Goal: Transaction & Acquisition: Book appointment/travel/reservation

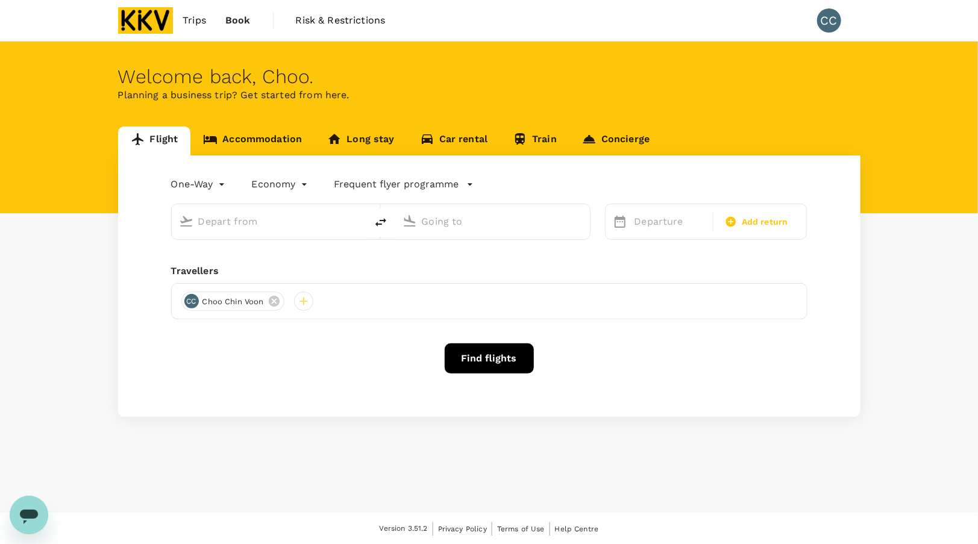
click at [239, 139] on link "Accommodation" at bounding box center [252, 141] width 124 height 29
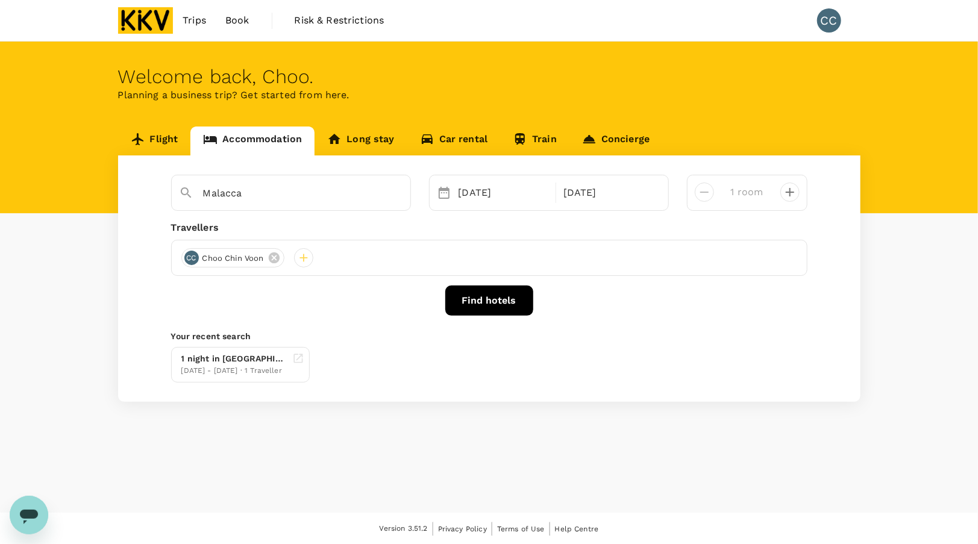
click at [502, 306] on button "Find hotels" at bounding box center [489, 301] width 88 height 30
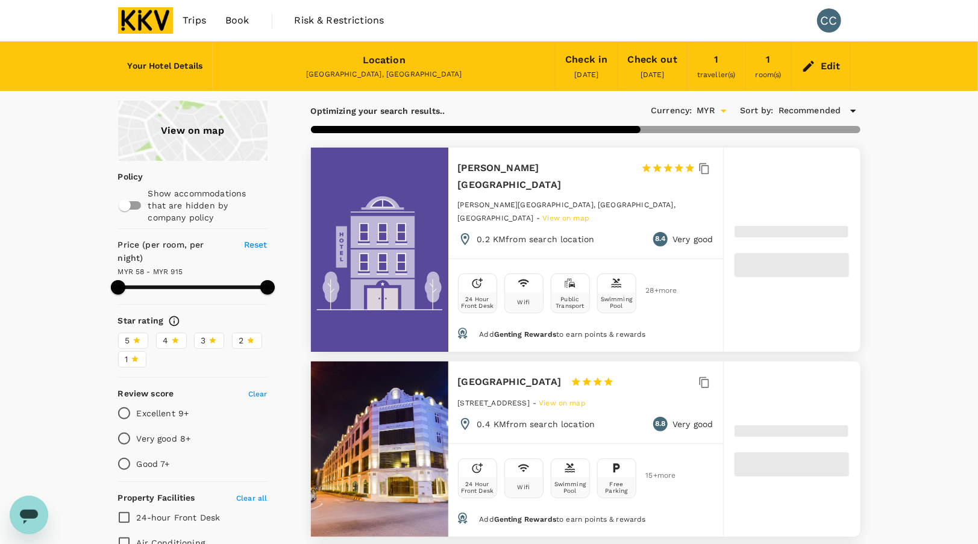
type input "915.36"
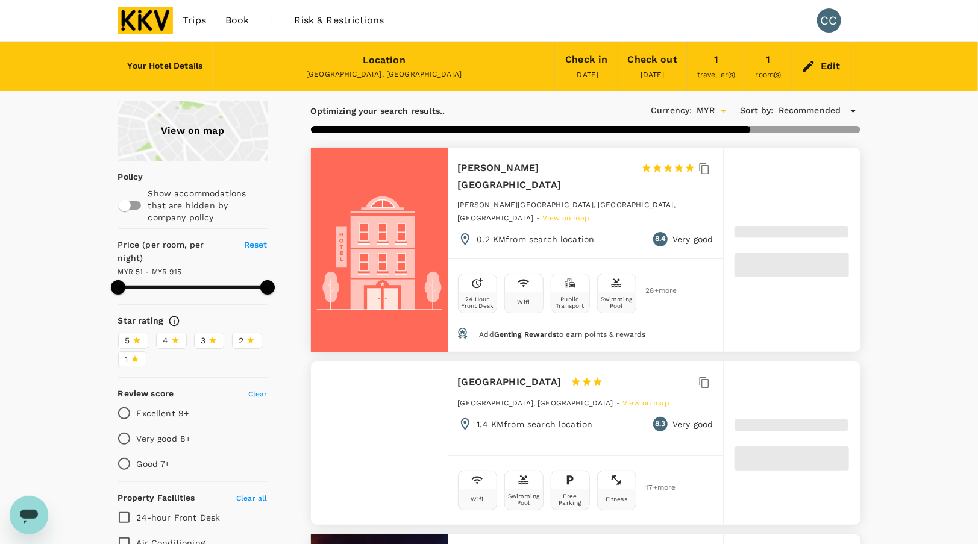
type input "51.36"
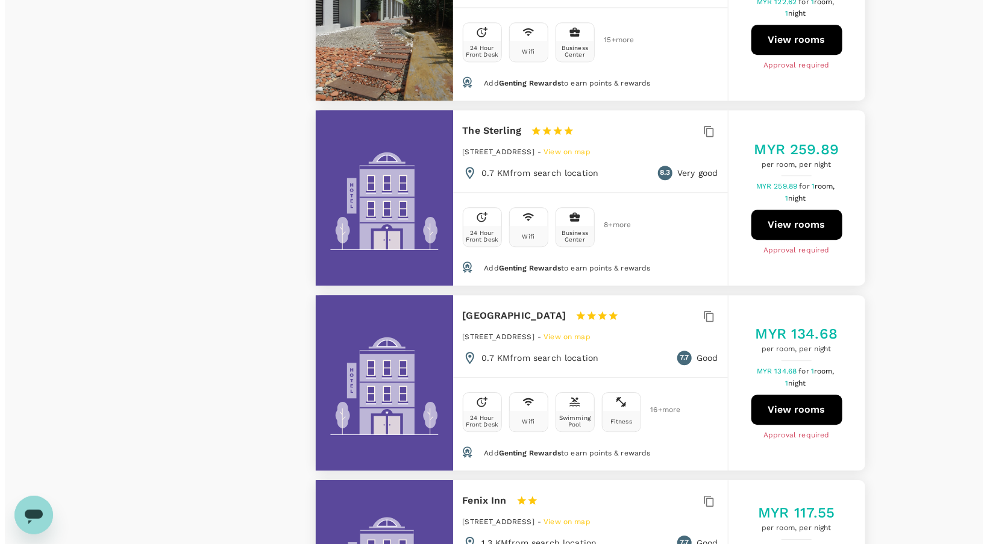
scroll to position [1507, 0]
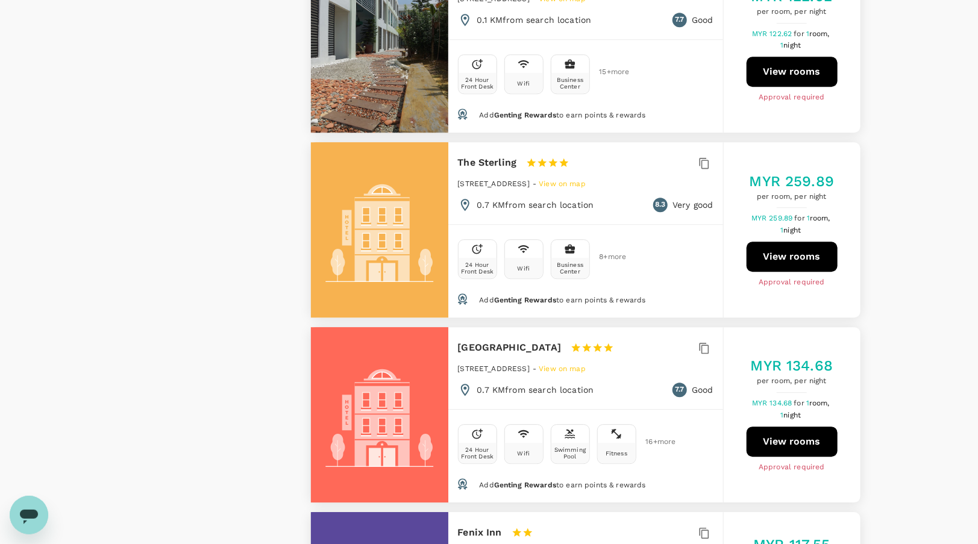
type input "915.36"
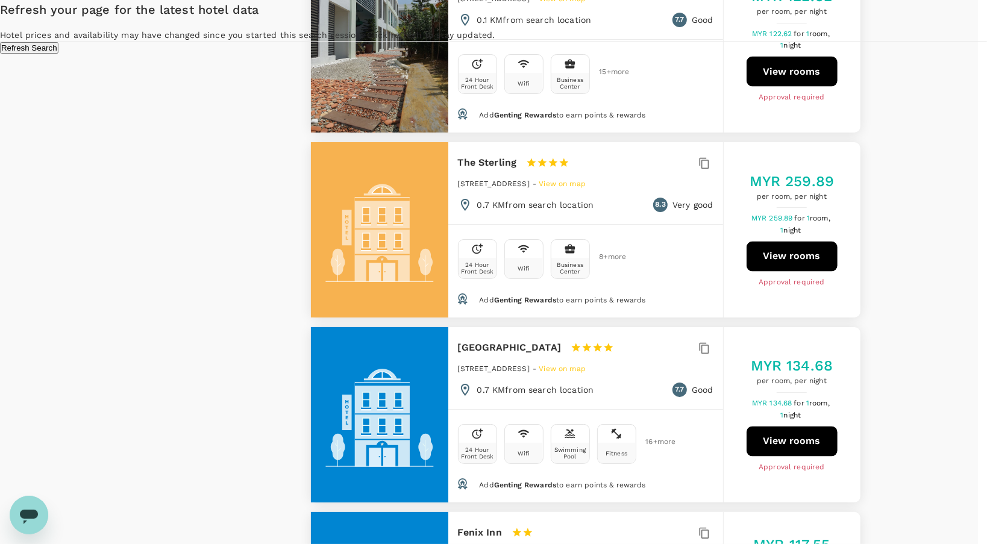
click at [58, 54] on button "Refresh Search" at bounding box center [29, 47] width 58 height 11
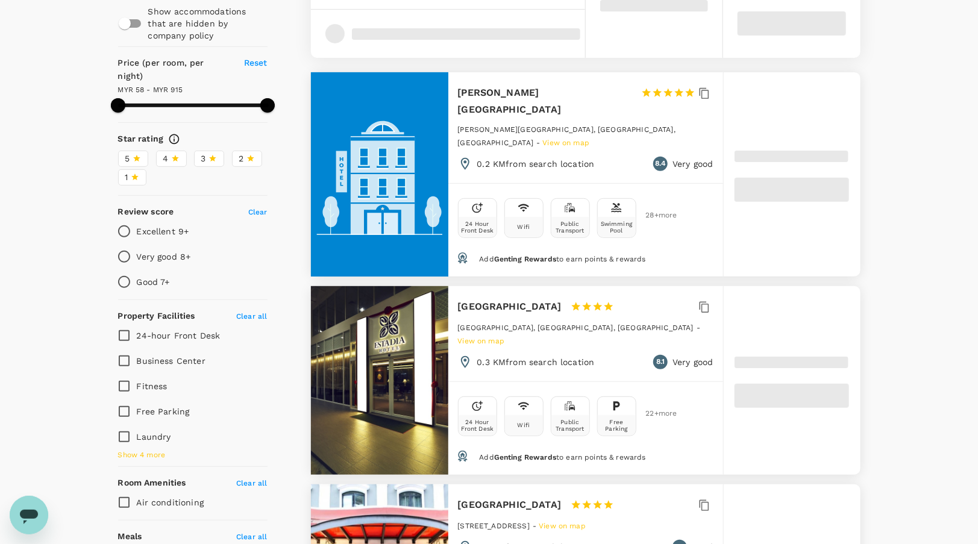
type input "915.36"
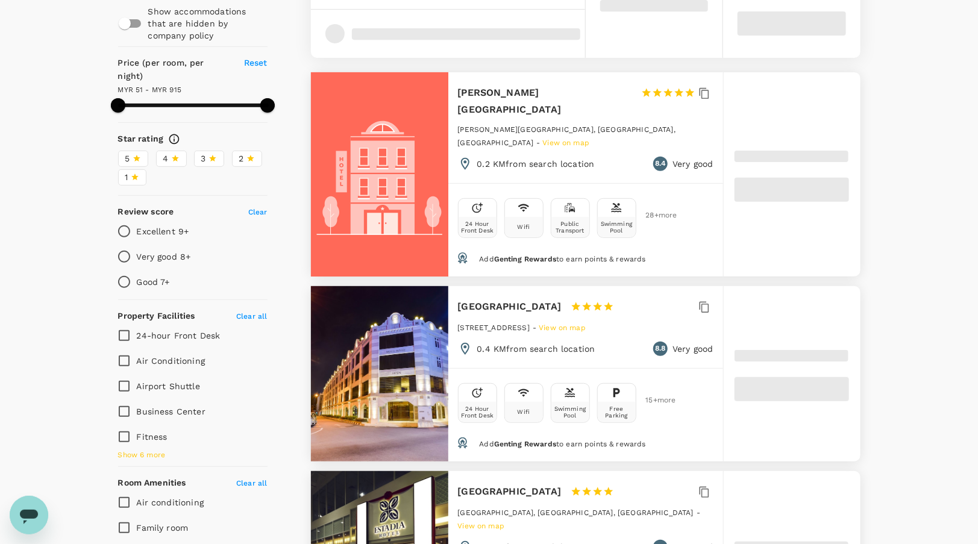
type input "51.36"
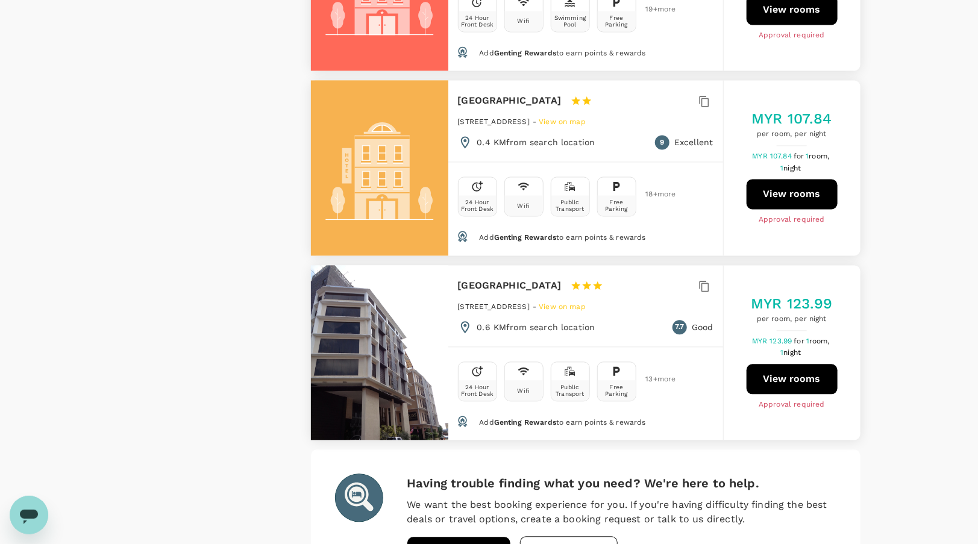
scroll to position [3436, 0]
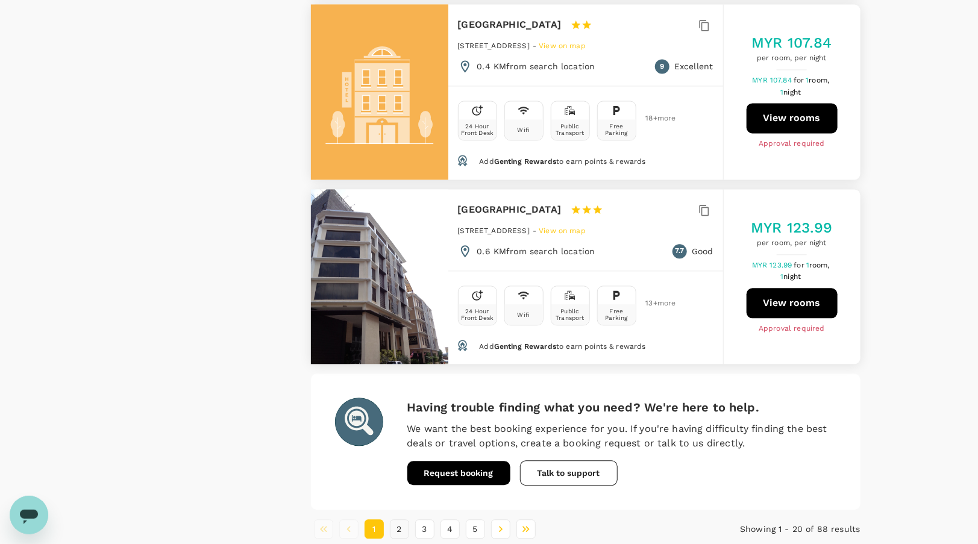
click at [398, 520] on button "2" at bounding box center [399, 529] width 19 height 19
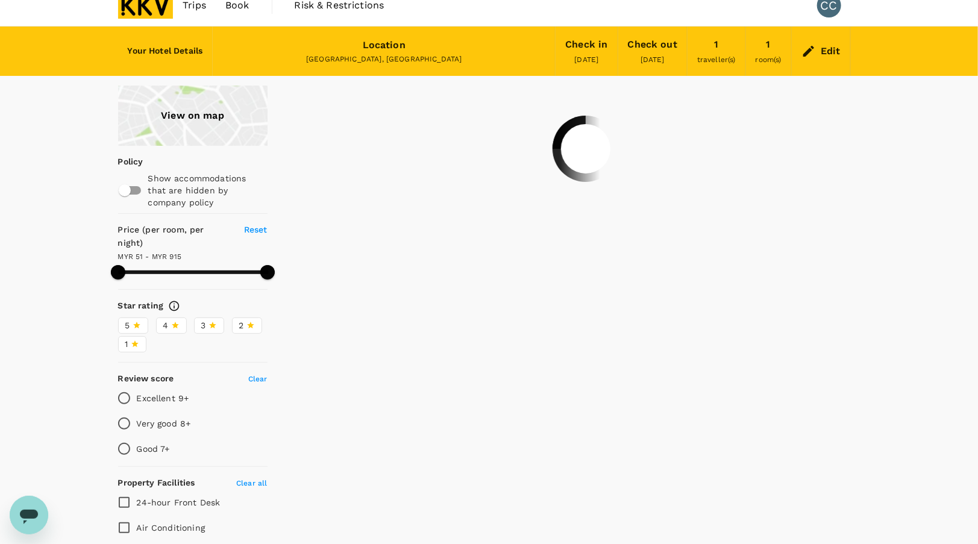
scroll to position [0, 0]
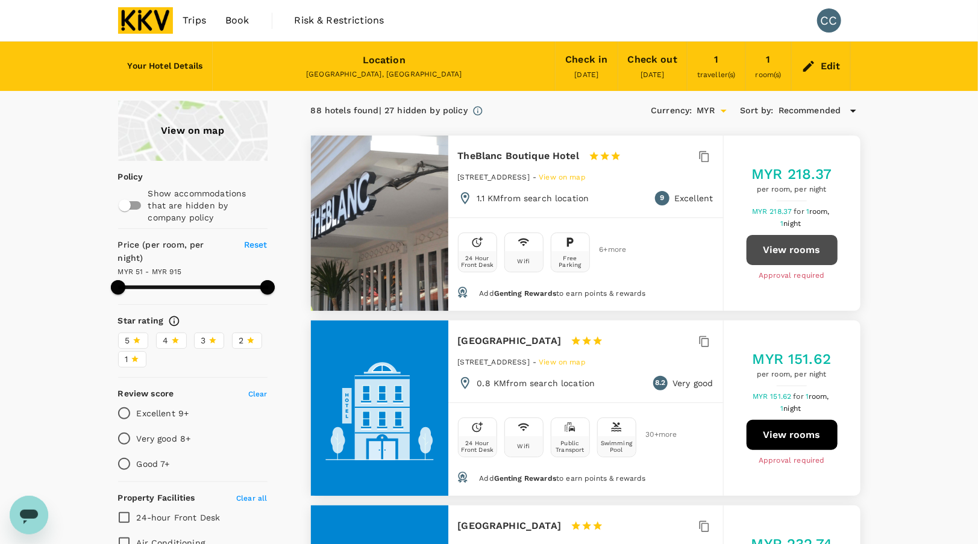
click at [816, 253] on button "View rooms" at bounding box center [792, 250] width 91 height 30
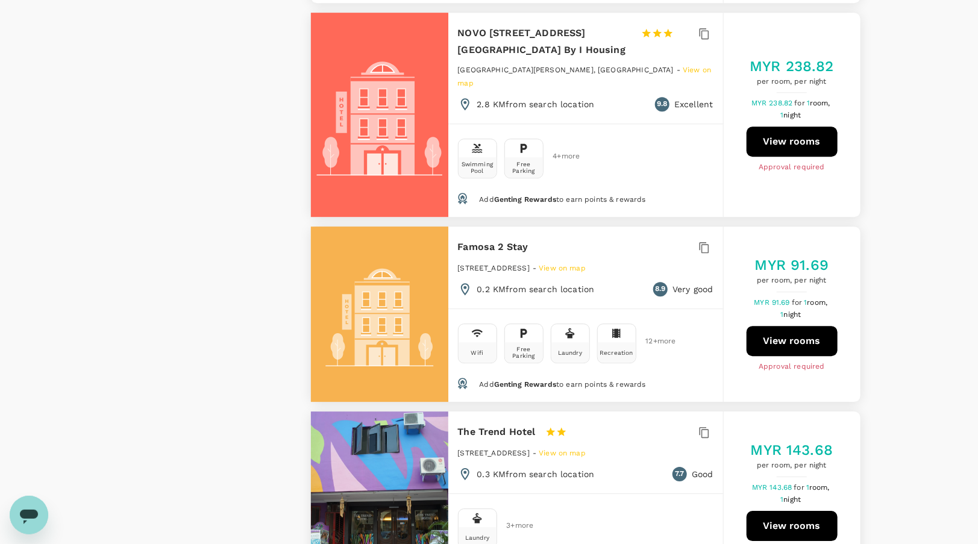
scroll to position [1507, 0]
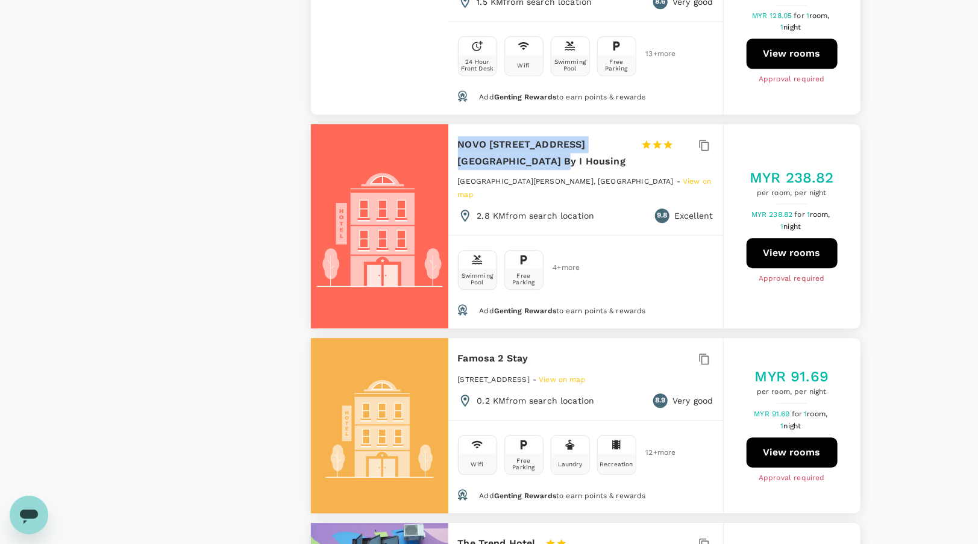
drag, startPoint x: 458, startPoint y: 122, endPoint x: 500, endPoint y: 137, distance: 44.4
click at [500, 137] on h6 "NOVO 8 Jonker Street Melaka By I Housing" at bounding box center [545, 153] width 174 height 34
copy h6 "NOVO 8 Jonker Street Melaka By I Housing"
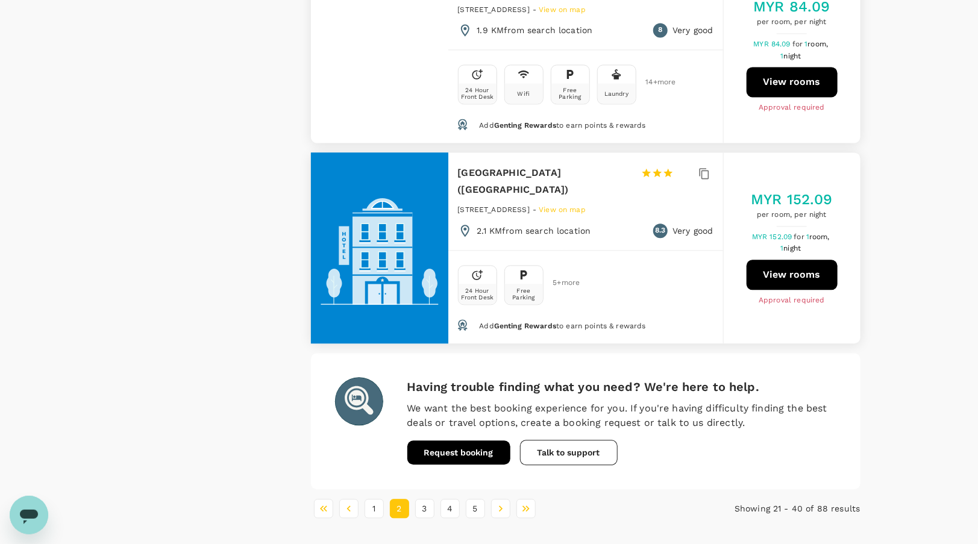
scroll to position [3543, 0]
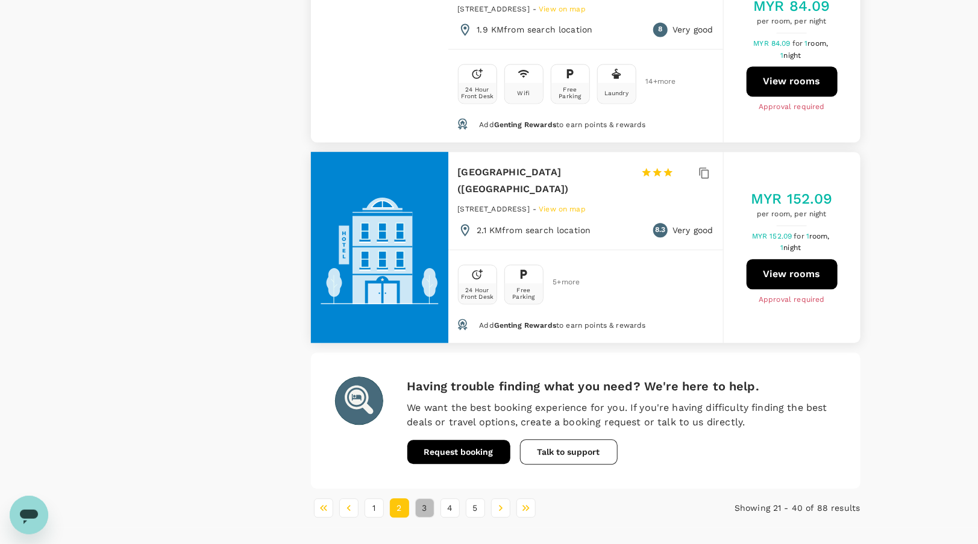
click at [427, 499] on button "3" at bounding box center [424, 508] width 19 height 19
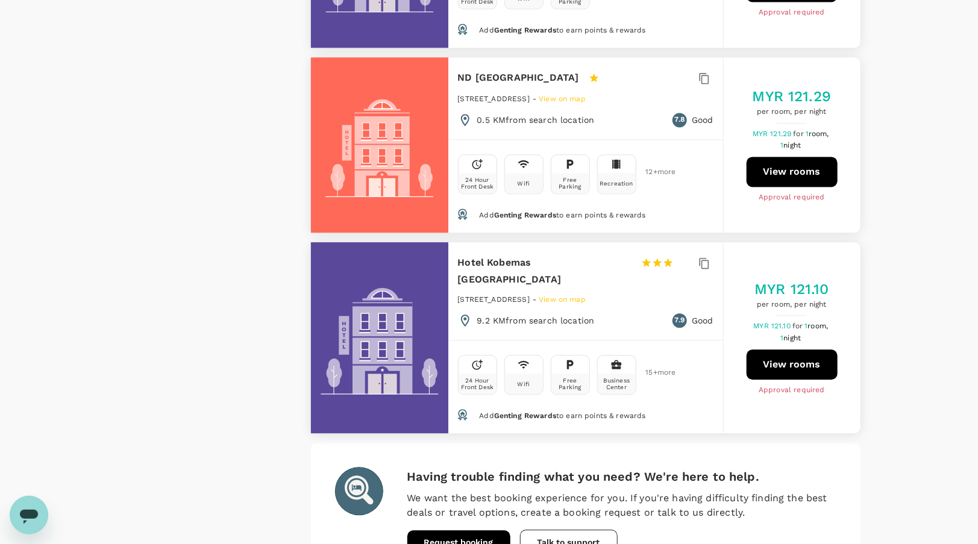
scroll to position [3518, 0]
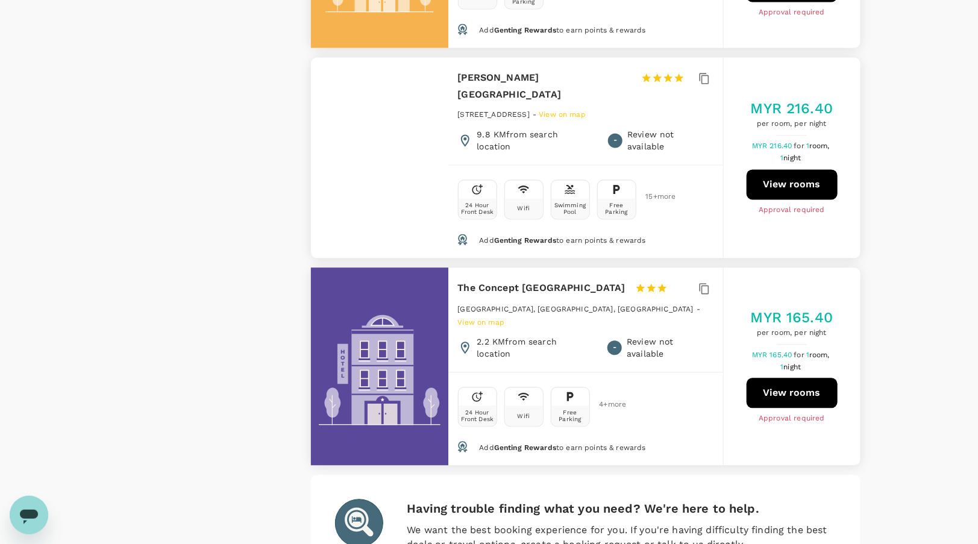
scroll to position [3605, 0]
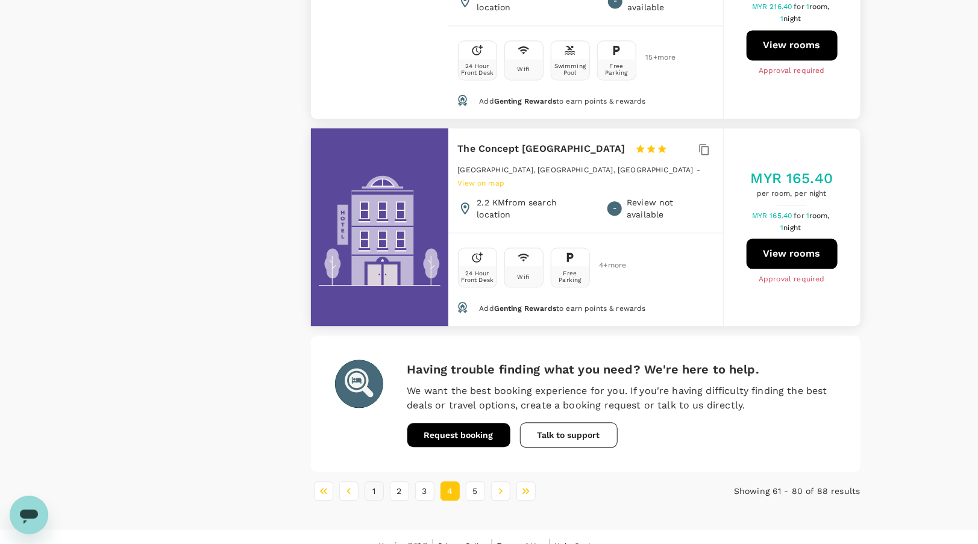
click at [370, 482] on button "1" at bounding box center [374, 491] width 19 height 19
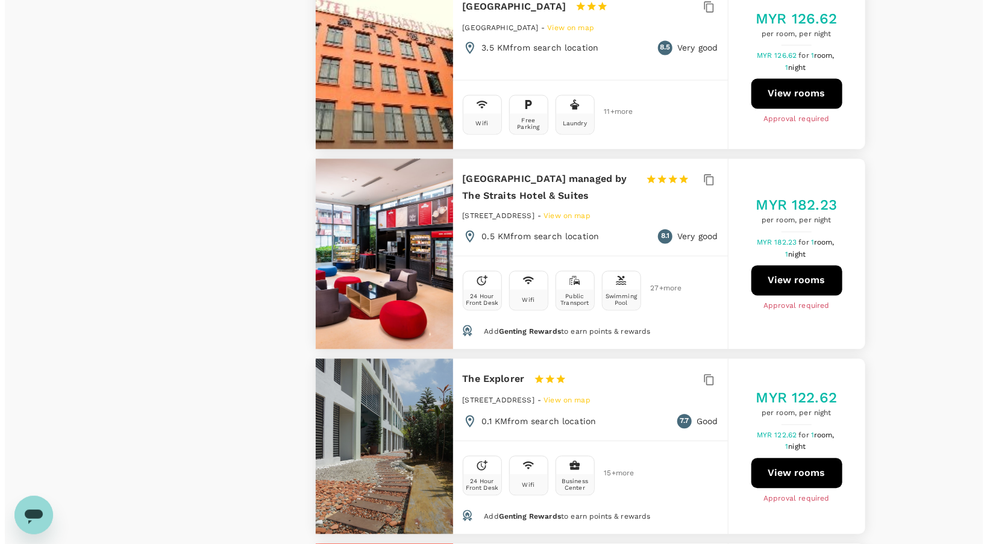
scroll to position [1085, 0]
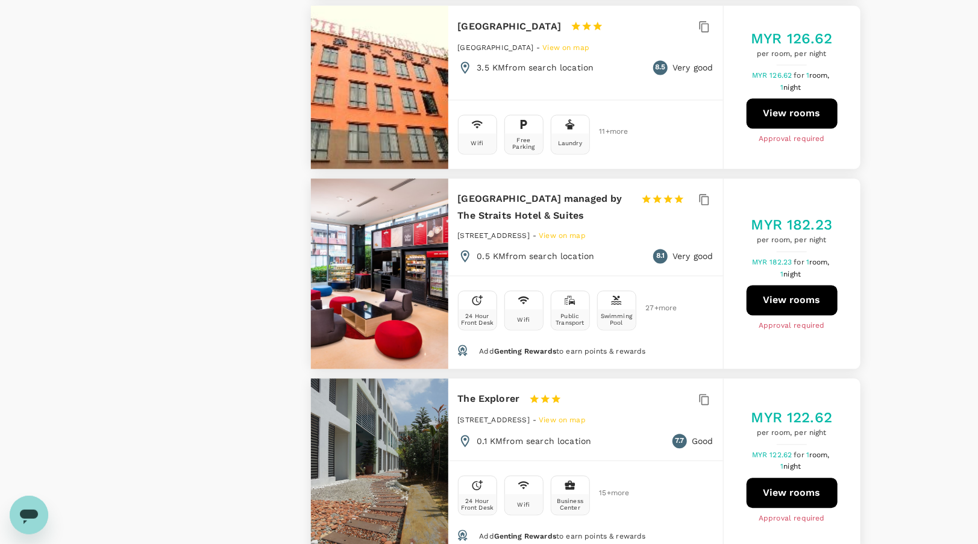
type input "915.36"
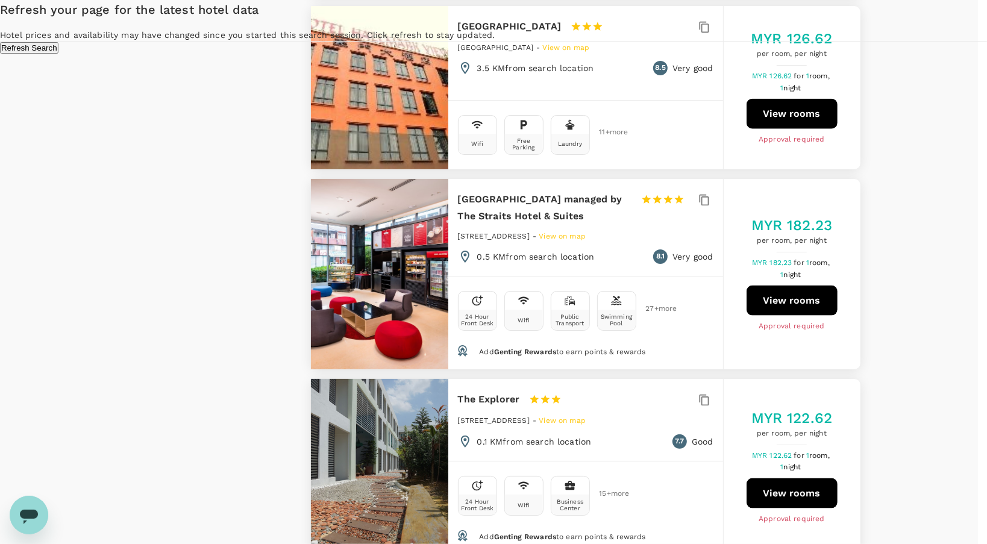
click at [58, 54] on button "Refresh Search" at bounding box center [29, 47] width 58 height 11
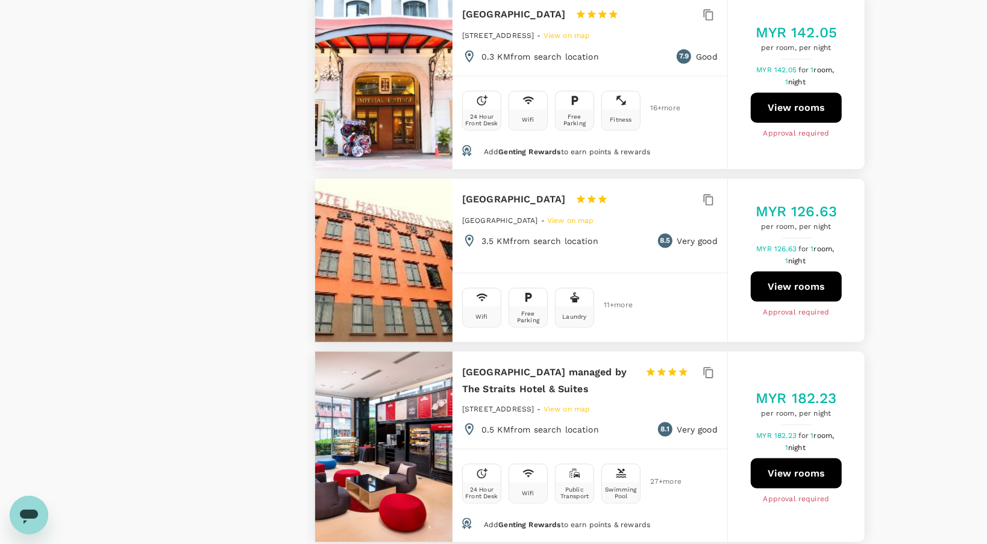
type input "915.35"
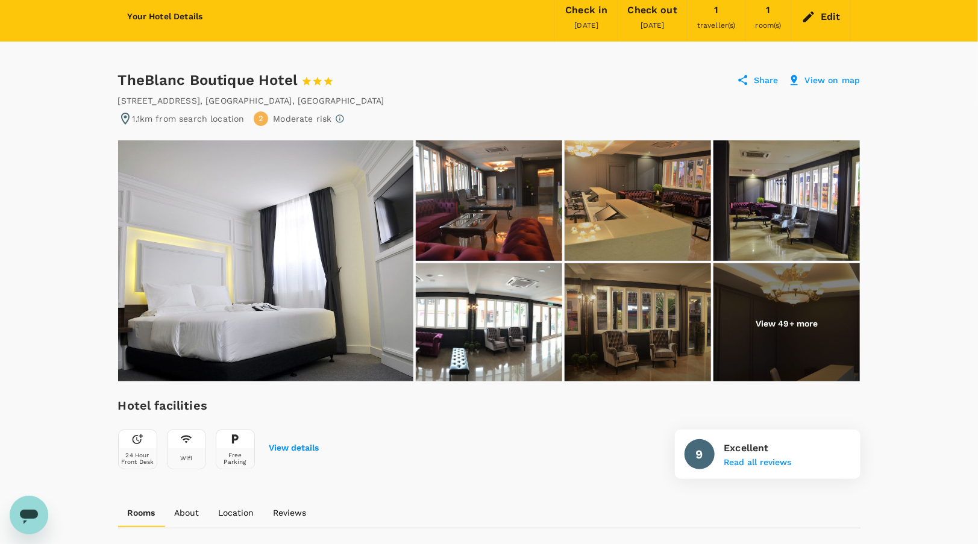
scroll to position [33, 0]
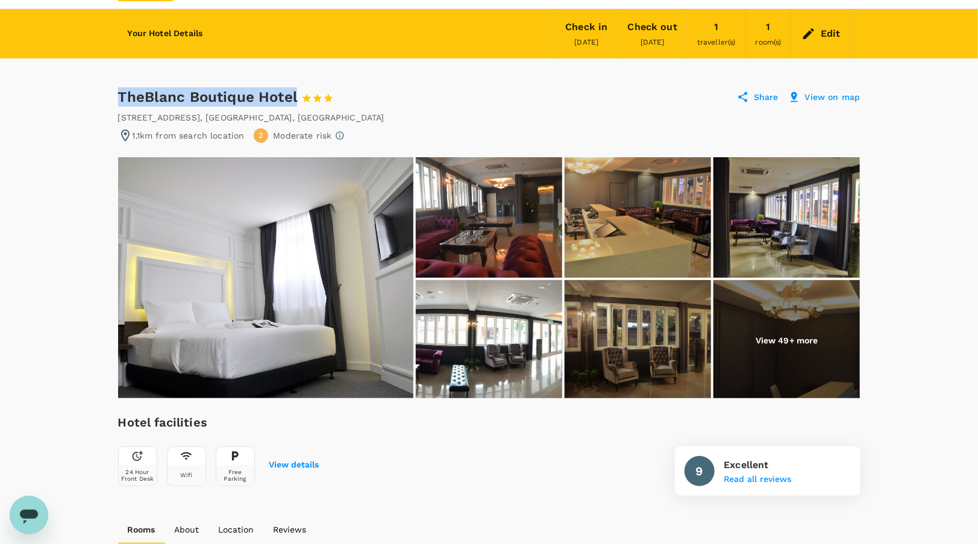
drag, startPoint x: 120, startPoint y: 98, endPoint x: 295, endPoint y: 102, distance: 174.9
click at [295, 102] on div "TheBlanc Boutique Hotel 1 Star 2 Stars 3 Stars 4 Stars 5 Stars" at bounding box center [237, 96] width 238 height 19
copy div "TheBlanc Boutique Hotel"
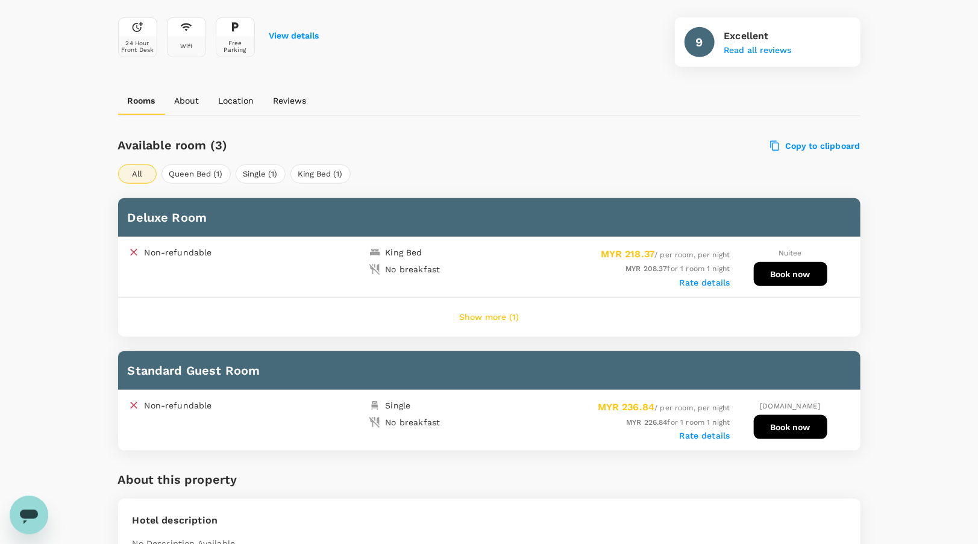
scroll to position [455, 0]
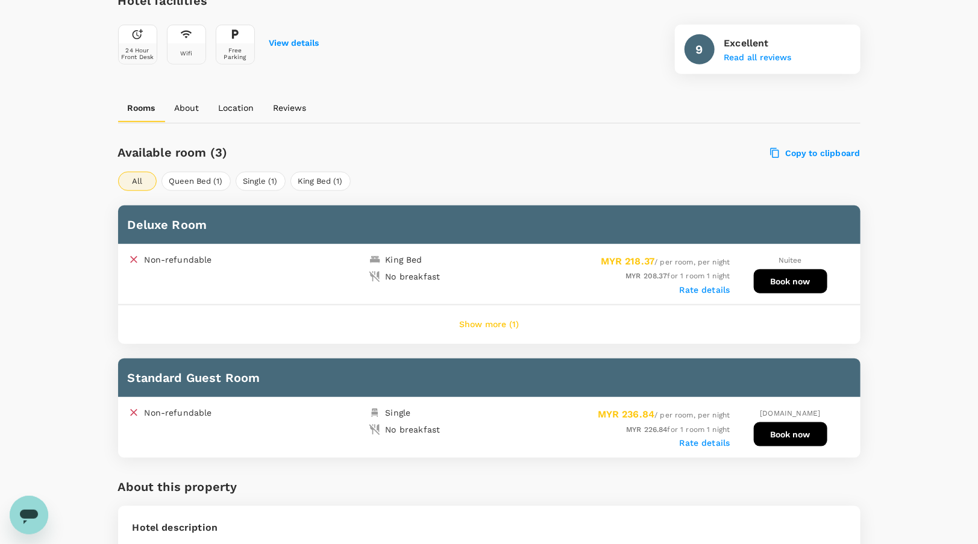
click at [499, 319] on button "Show more (1)" at bounding box center [488, 324] width 93 height 29
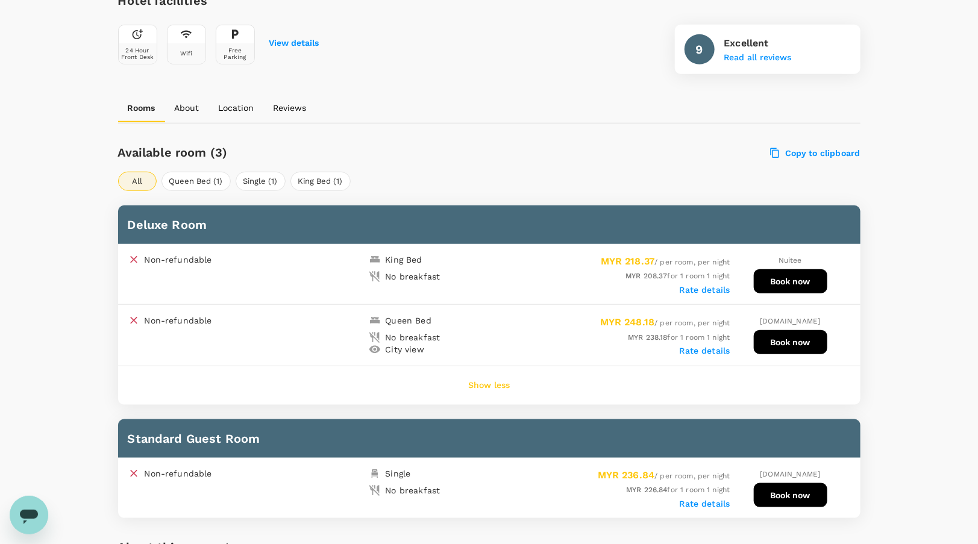
scroll to position [575, 0]
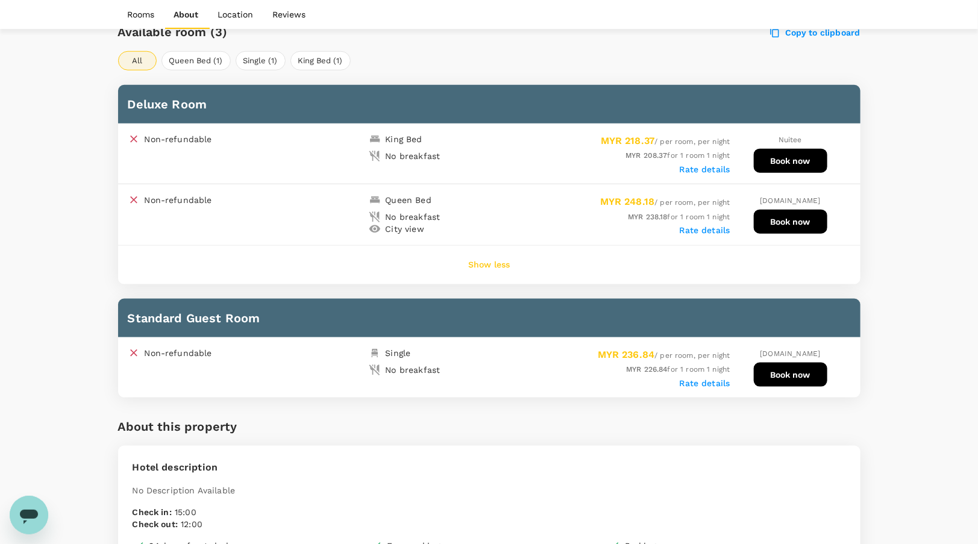
click at [393, 351] on div "Single" at bounding box center [398, 353] width 25 height 12
click at [465, 354] on div "Single" at bounding box center [426, 350] width 125 height 17
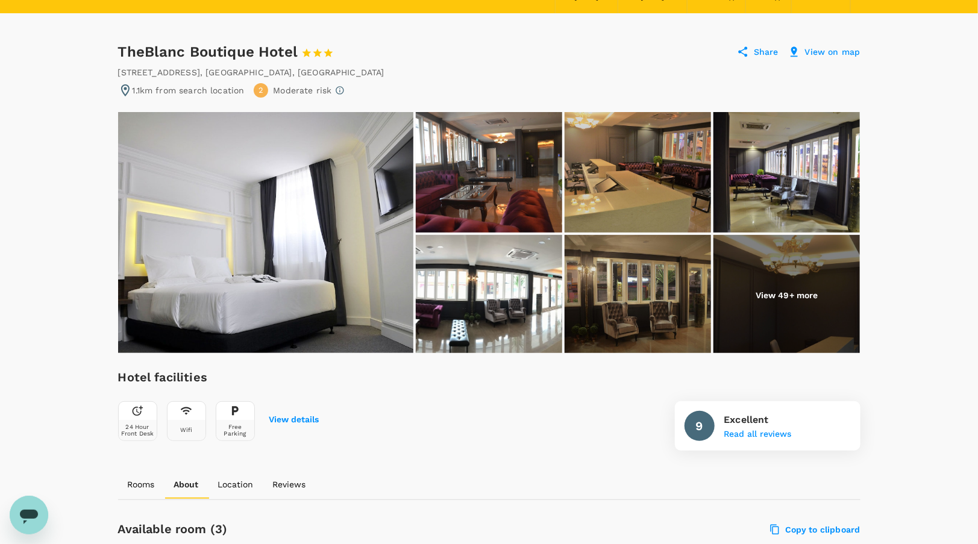
scroll to position [0, 0]
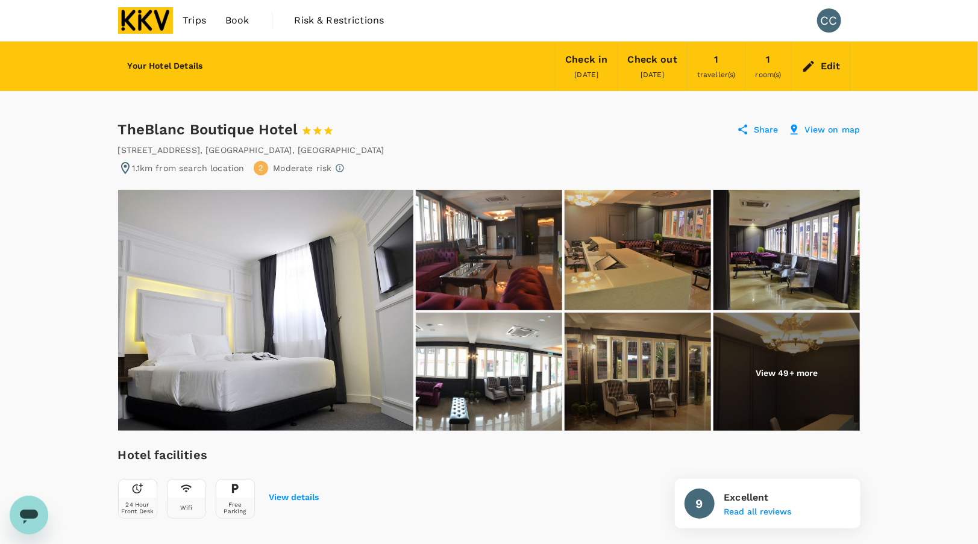
click at [766, 127] on p "Share" at bounding box center [766, 130] width 25 height 12
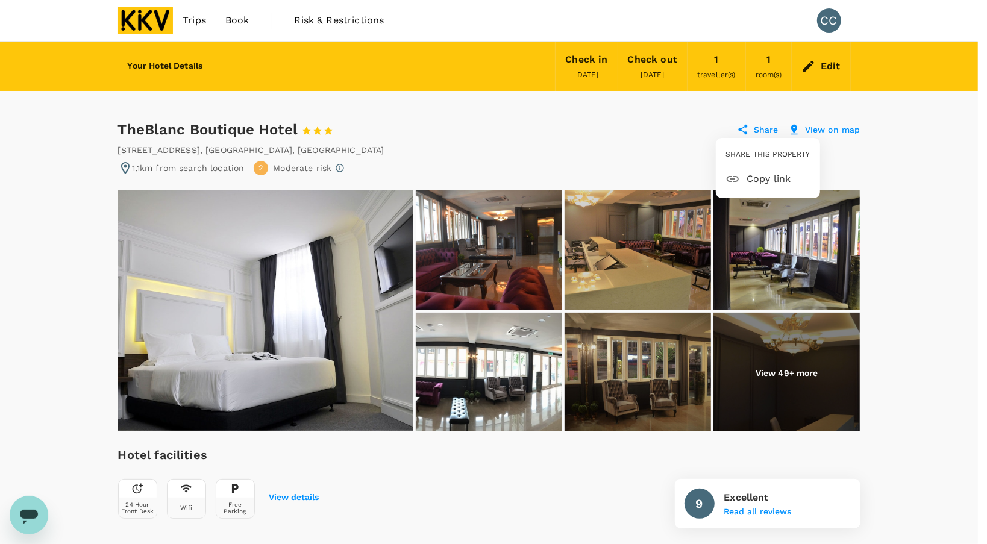
click at [764, 176] on span "Copy link" at bounding box center [779, 179] width 64 height 14
click at [905, 256] on div at bounding box center [493, 272] width 987 height 544
